Goal: Find specific page/section: Find specific page/section

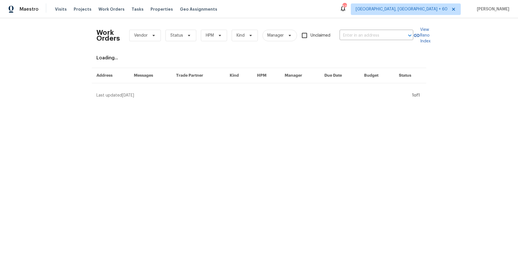
click at [389, 40] on div "Work Orders Vendor Status HPM Kind Manager Unclaimed ​" at bounding box center [254, 35] width 317 height 25
click at [389, 34] on input "text" at bounding box center [369, 35] width 58 height 9
paste input "[STREET_ADDRESS]"
type input "[STREET_ADDRESS]"
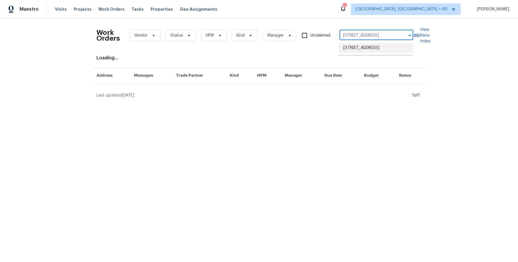
click at [369, 50] on li "[STREET_ADDRESS]" at bounding box center [376, 47] width 74 height 9
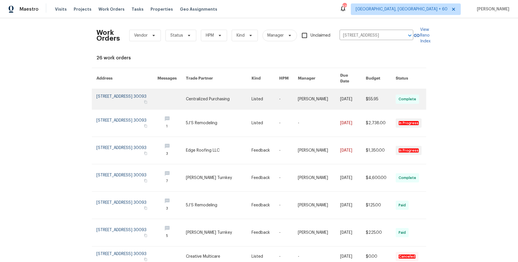
click at [279, 89] on link at bounding box center [266, 99] width 28 height 20
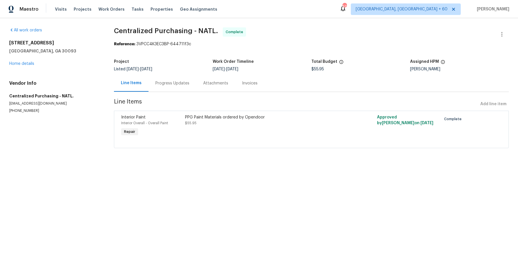
click at [24, 59] on div "[STREET_ADDRESS] Home details" at bounding box center [54, 53] width 91 height 26
click at [21, 63] on link "Home details" at bounding box center [21, 64] width 25 height 4
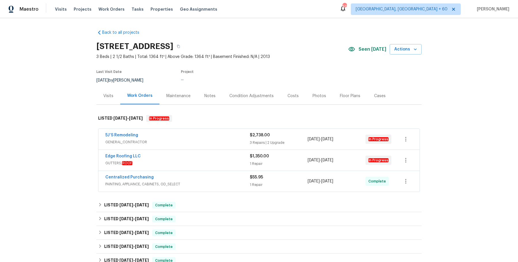
click at [210, 139] on span "GENERAL_CONTRACTOR" at bounding box center [177, 142] width 145 height 6
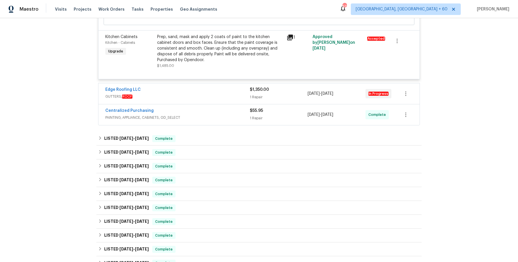
scroll to position [388, 0]
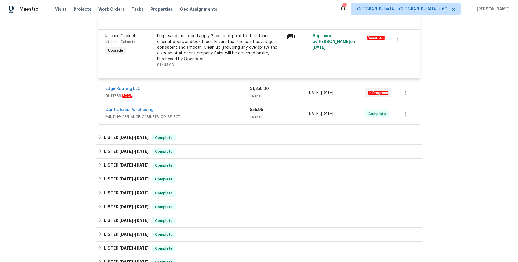
click at [214, 118] on span "PAINTING, APPLIANCE, CABINETS, OD_SELECT" at bounding box center [177, 117] width 145 height 6
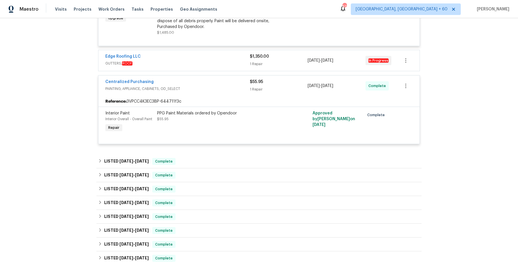
scroll to position [424, 0]
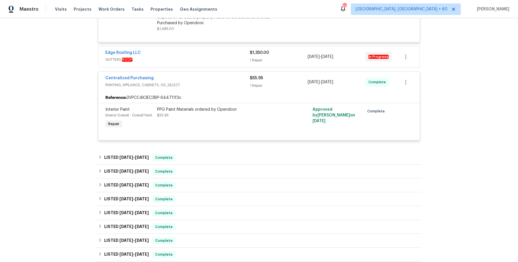
click at [212, 59] on span "GUTTERS, ROOF" at bounding box center [177, 60] width 145 height 6
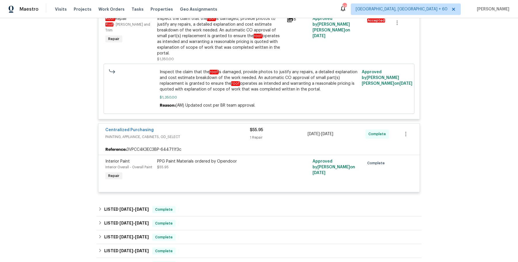
scroll to position [492, 0]
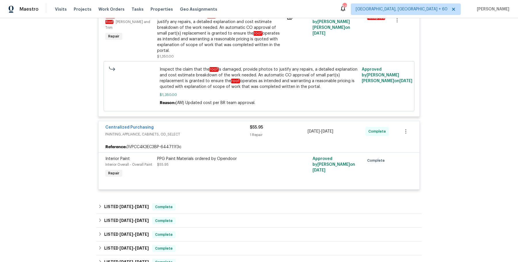
click at [202, 209] on div "LISTED [DATE] - [DATE] Complete" at bounding box center [259, 206] width 322 height 7
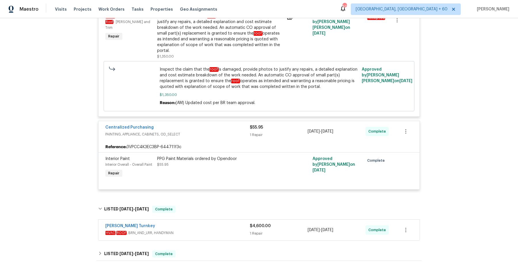
click at [200, 226] on div "[PERSON_NAME] Turnkey" at bounding box center [177, 226] width 145 height 7
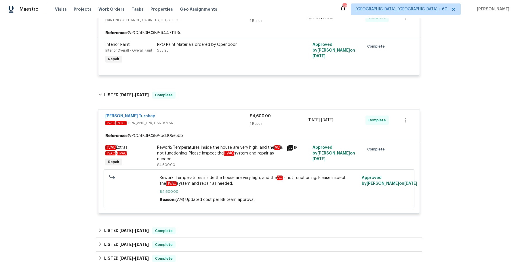
scroll to position [607, 0]
click at [204, 223] on div "LISTED [DATE] - [DATE] Complete" at bounding box center [258, 230] width 325 height 14
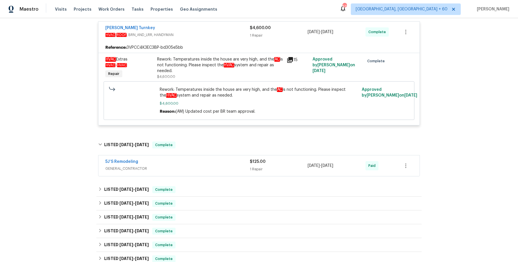
click at [209, 166] on span "GENERAL_CONTRACTOR" at bounding box center [177, 169] width 145 height 6
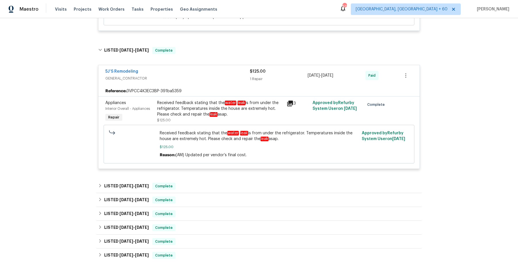
scroll to position [896, 0]
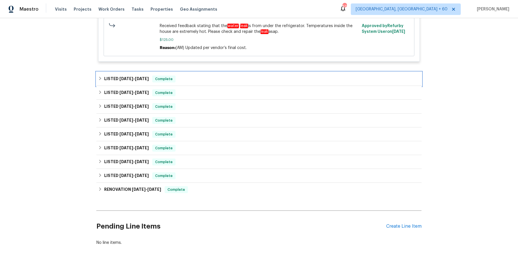
click at [177, 79] on div "LISTED [DATE] - [DATE] Complete" at bounding box center [259, 78] width 322 height 7
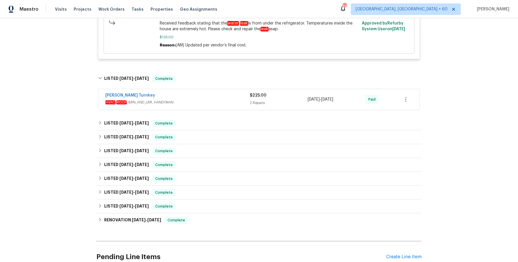
click at [204, 104] on div "[PERSON_NAME] Turnkey HVAC , ROOF , BRN_AND_LRR, HANDYMAN" at bounding box center [177, 99] width 145 height 14
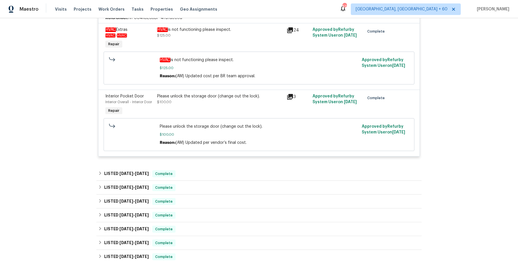
scroll to position [1023, 0]
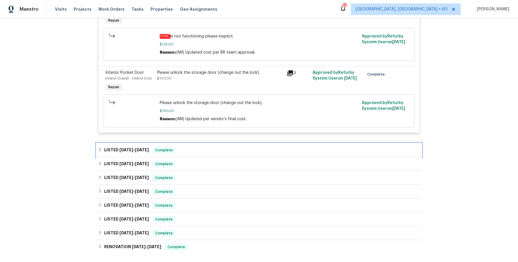
click at [194, 145] on div "LISTED [DATE] - [DATE] Complete" at bounding box center [258, 150] width 325 height 14
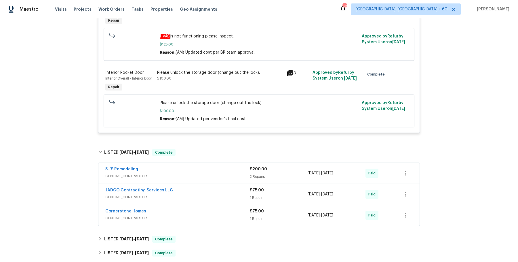
click at [194, 170] on div "5J’S Remodeling" at bounding box center [177, 169] width 145 height 7
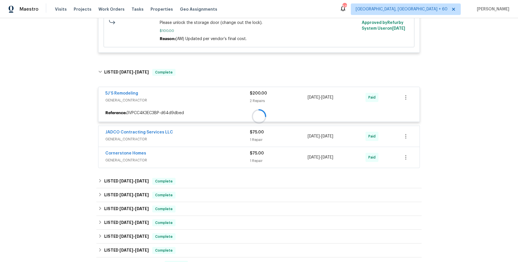
scroll to position [1104, 0]
